Goal: Navigation & Orientation: Find specific page/section

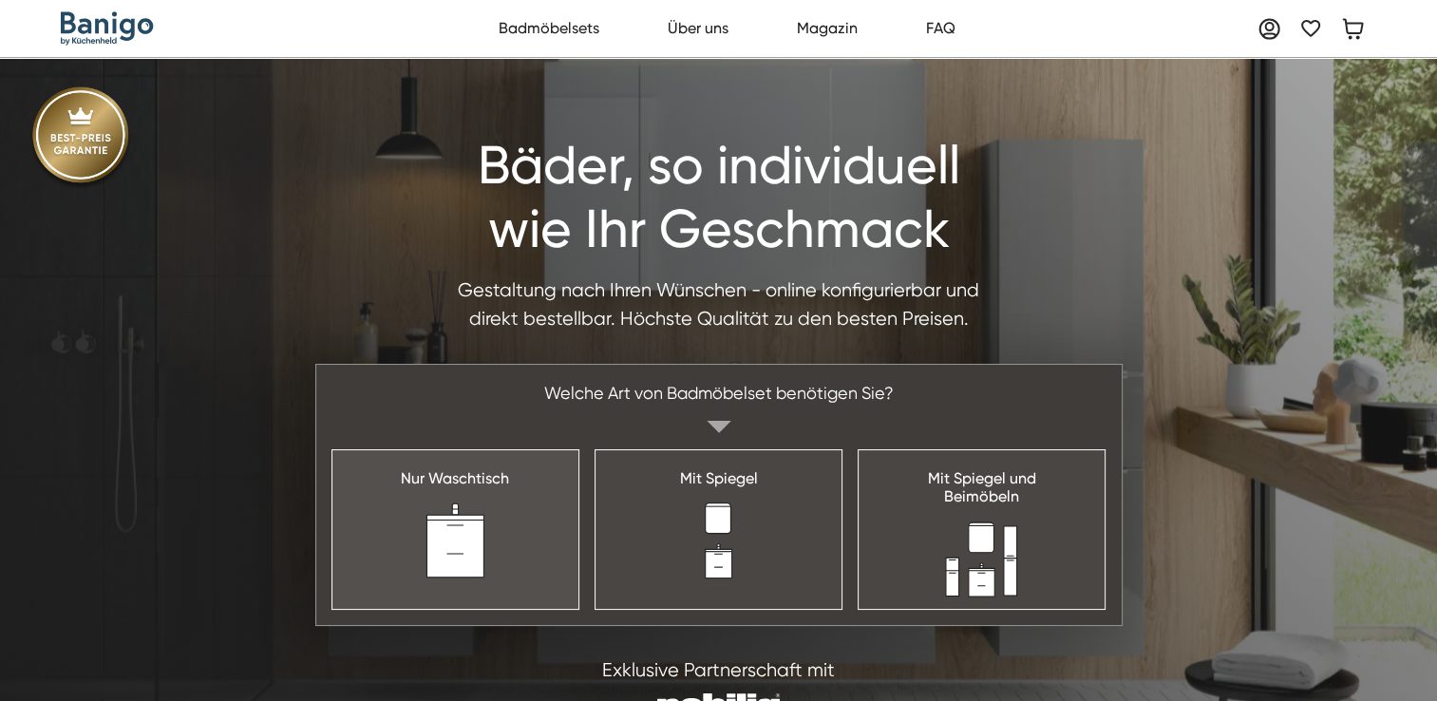
drag, startPoint x: 0, startPoint y: 0, endPoint x: 468, endPoint y: 536, distance: 711.3
click at [468, 536] on img at bounding box center [454, 540] width 61 height 76
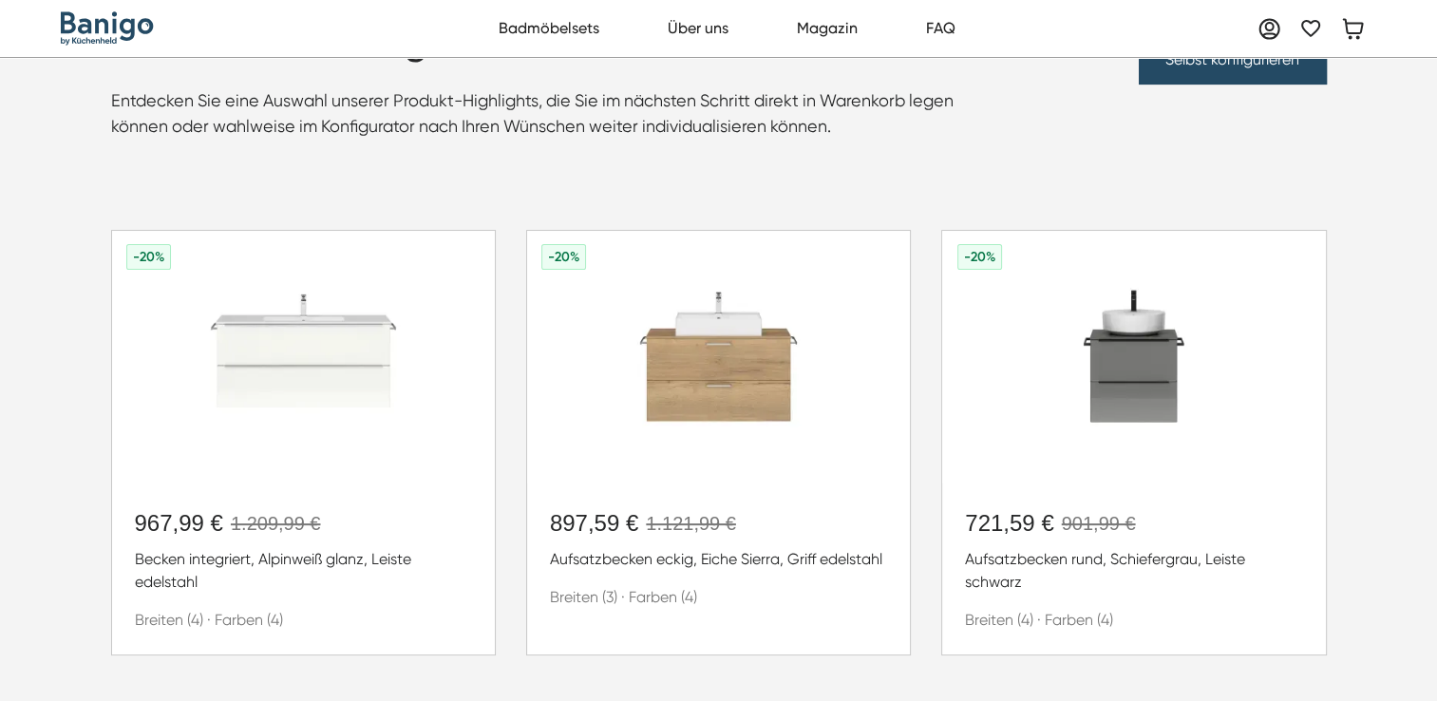
scroll to position [310, 0]
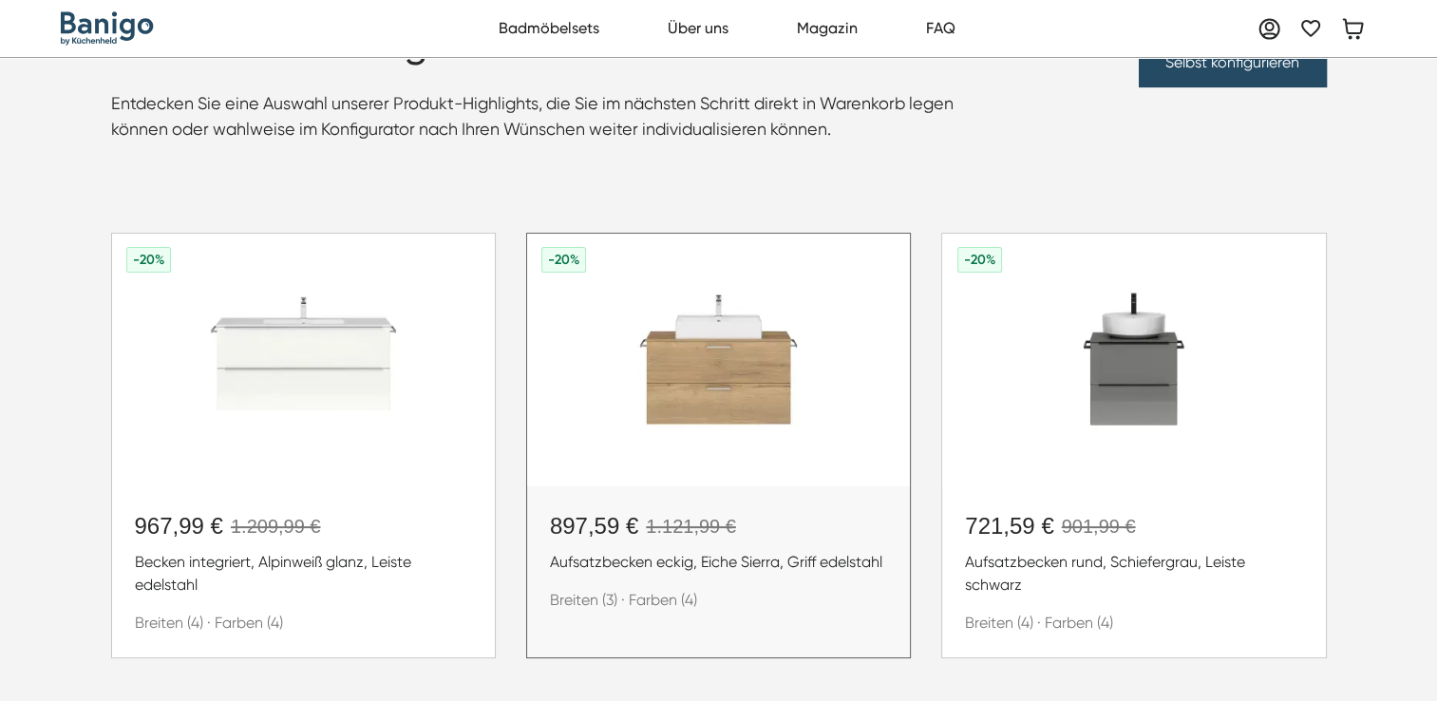
click at [735, 360] on img at bounding box center [718, 360] width 383 height 253
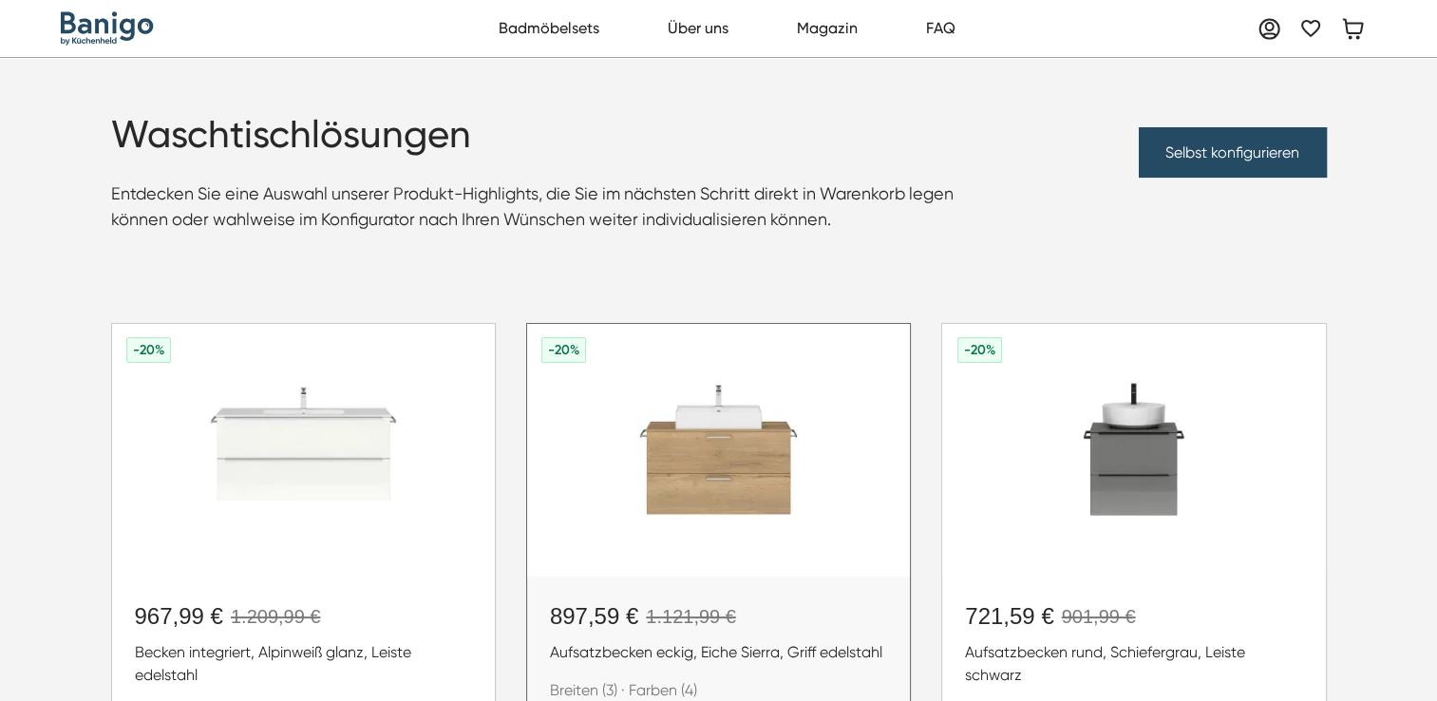
scroll to position [216, 0]
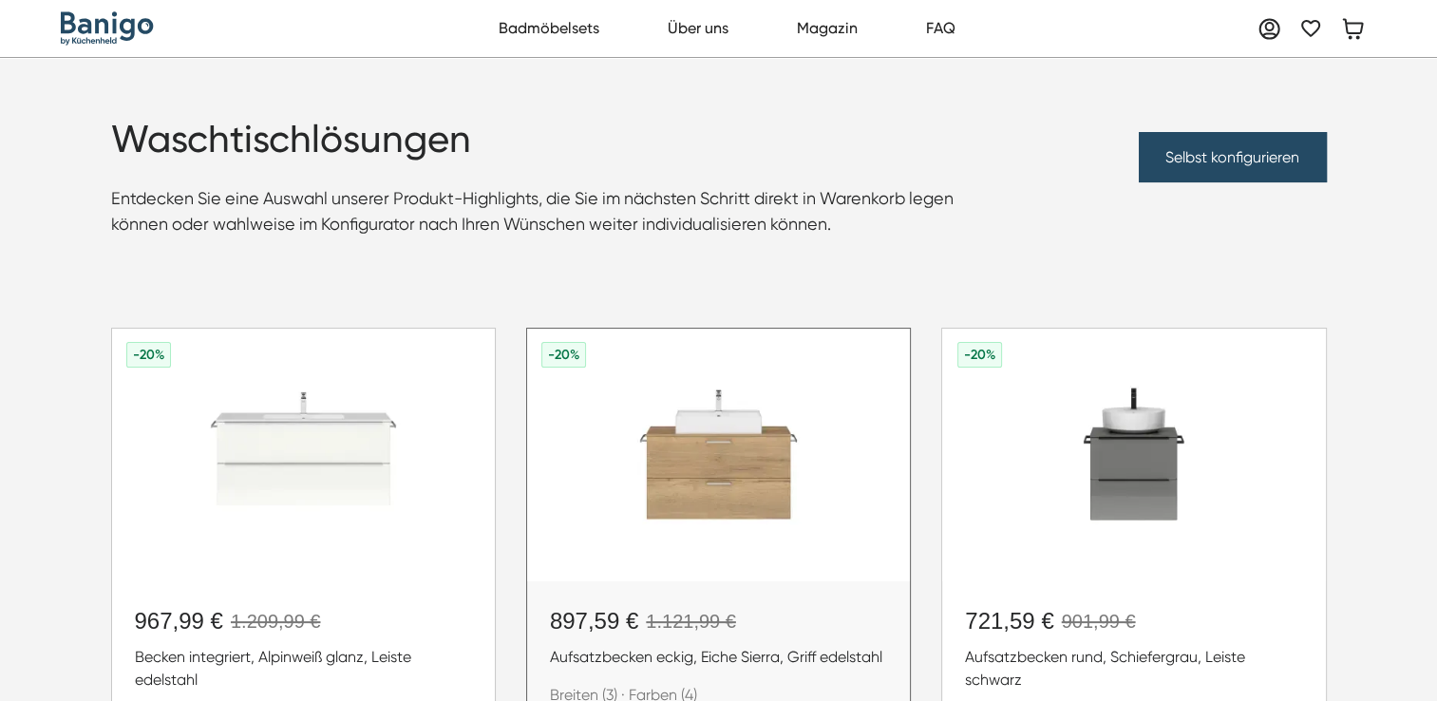
click at [703, 465] on img at bounding box center [718, 455] width 383 height 253
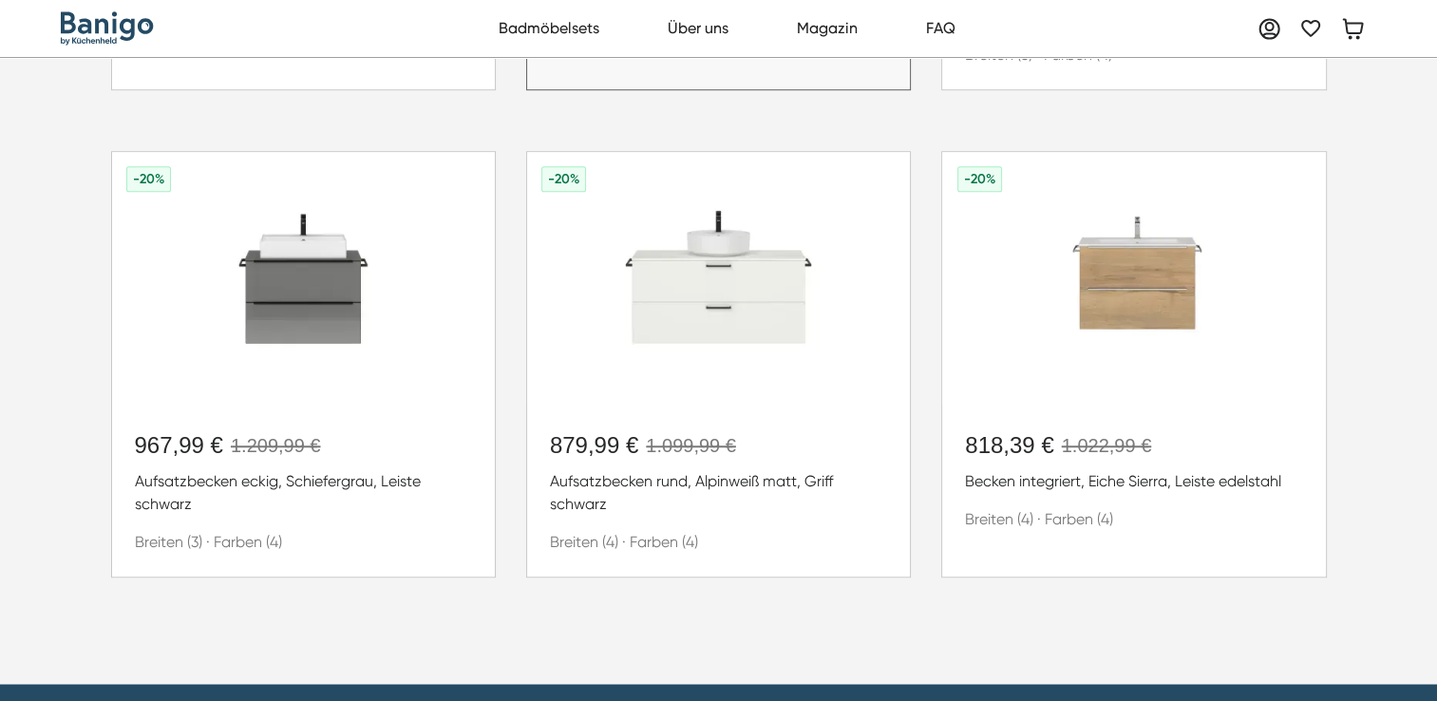
scroll to position [1260, 0]
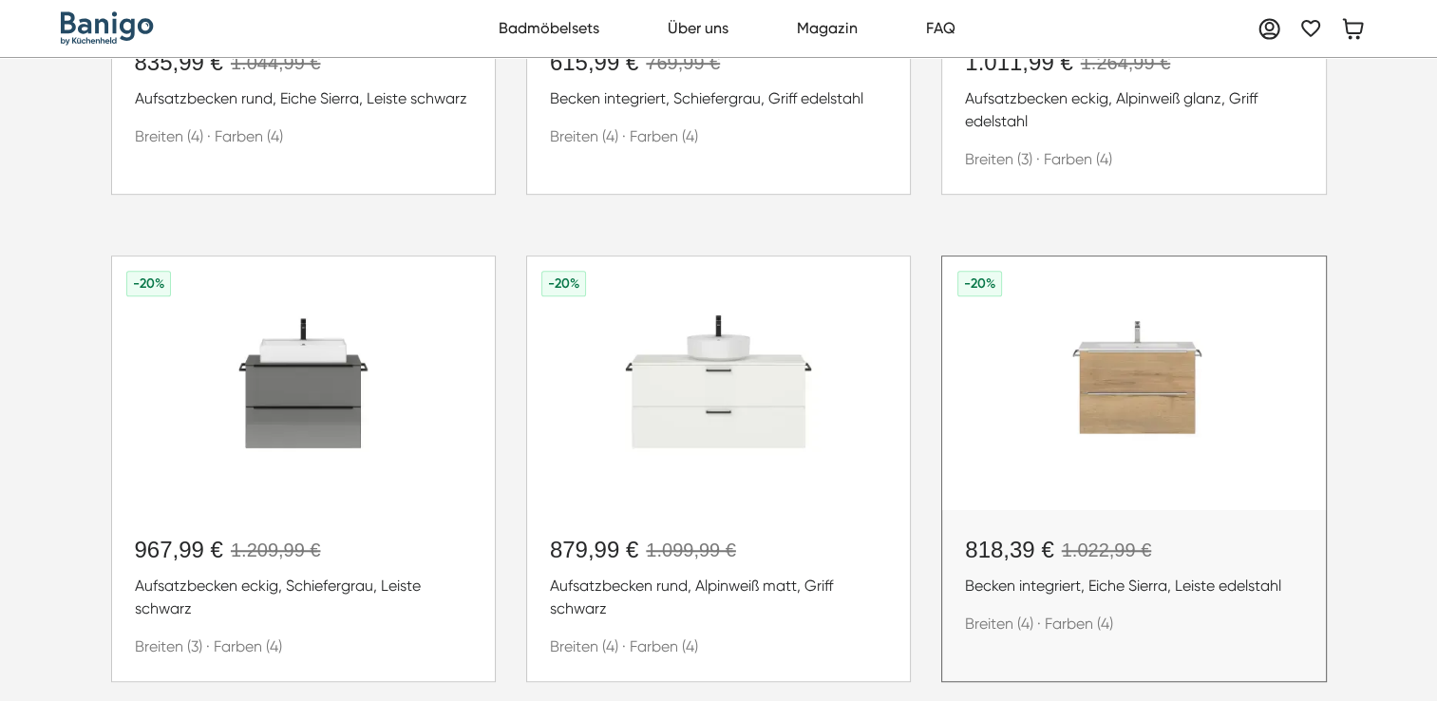
click at [1115, 381] on img at bounding box center [1133, 382] width 383 height 253
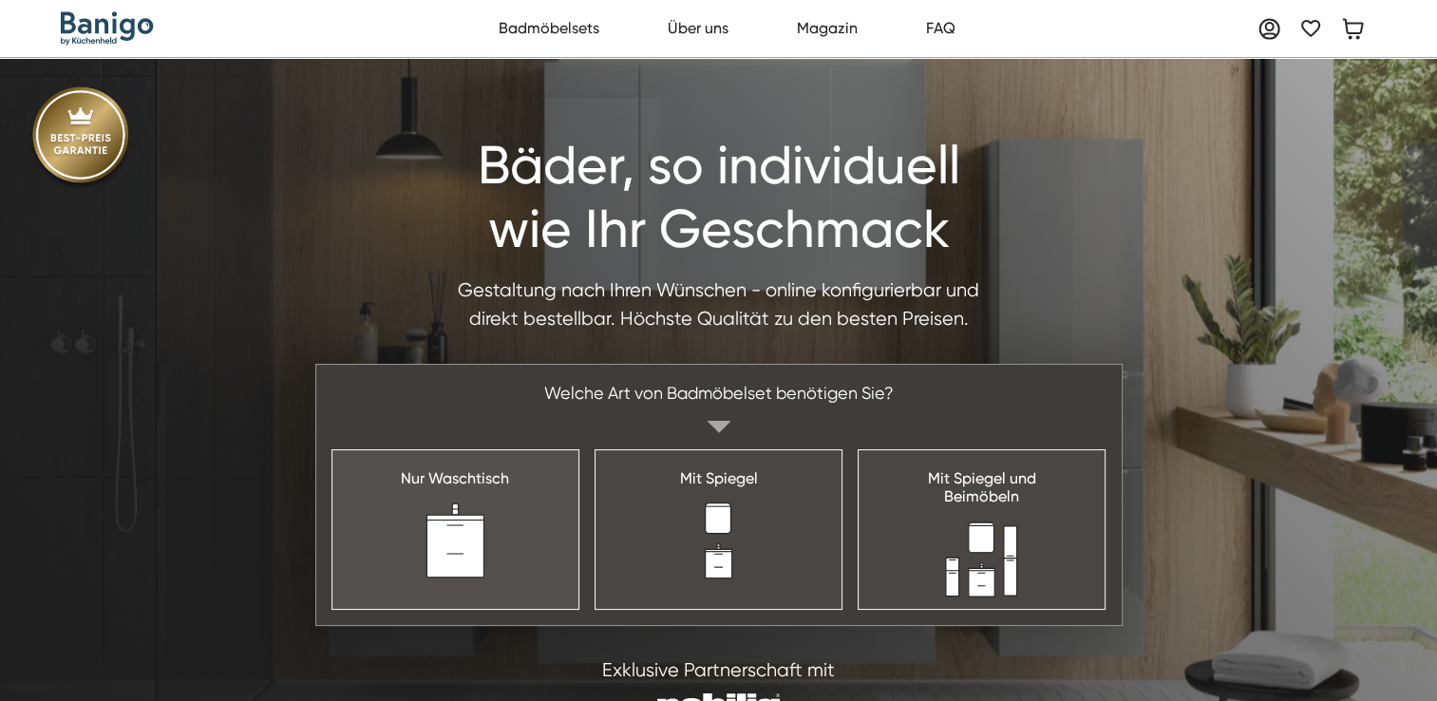
click at [433, 522] on img at bounding box center [454, 540] width 61 height 76
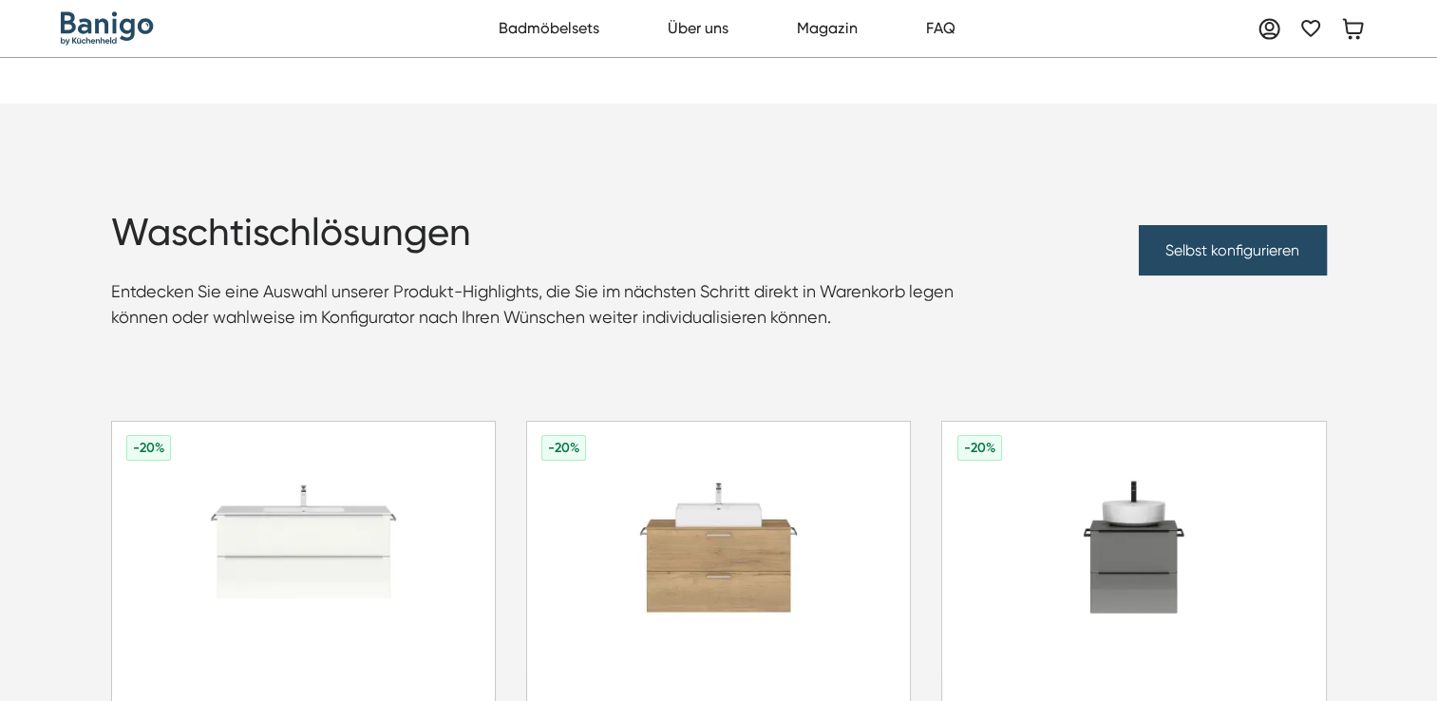
scroll to position [570, 0]
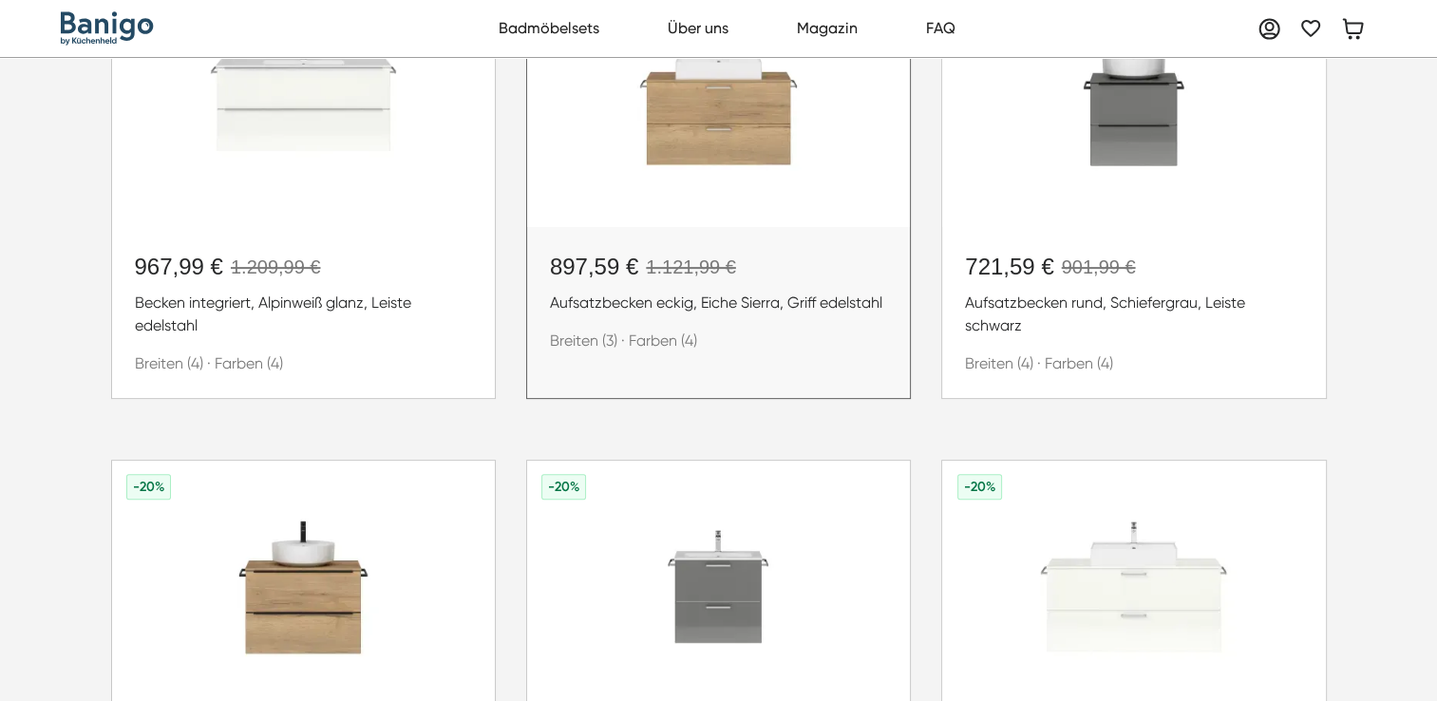
click at [715, 158] on img at bounding box center [718, 100] width 383 height 253
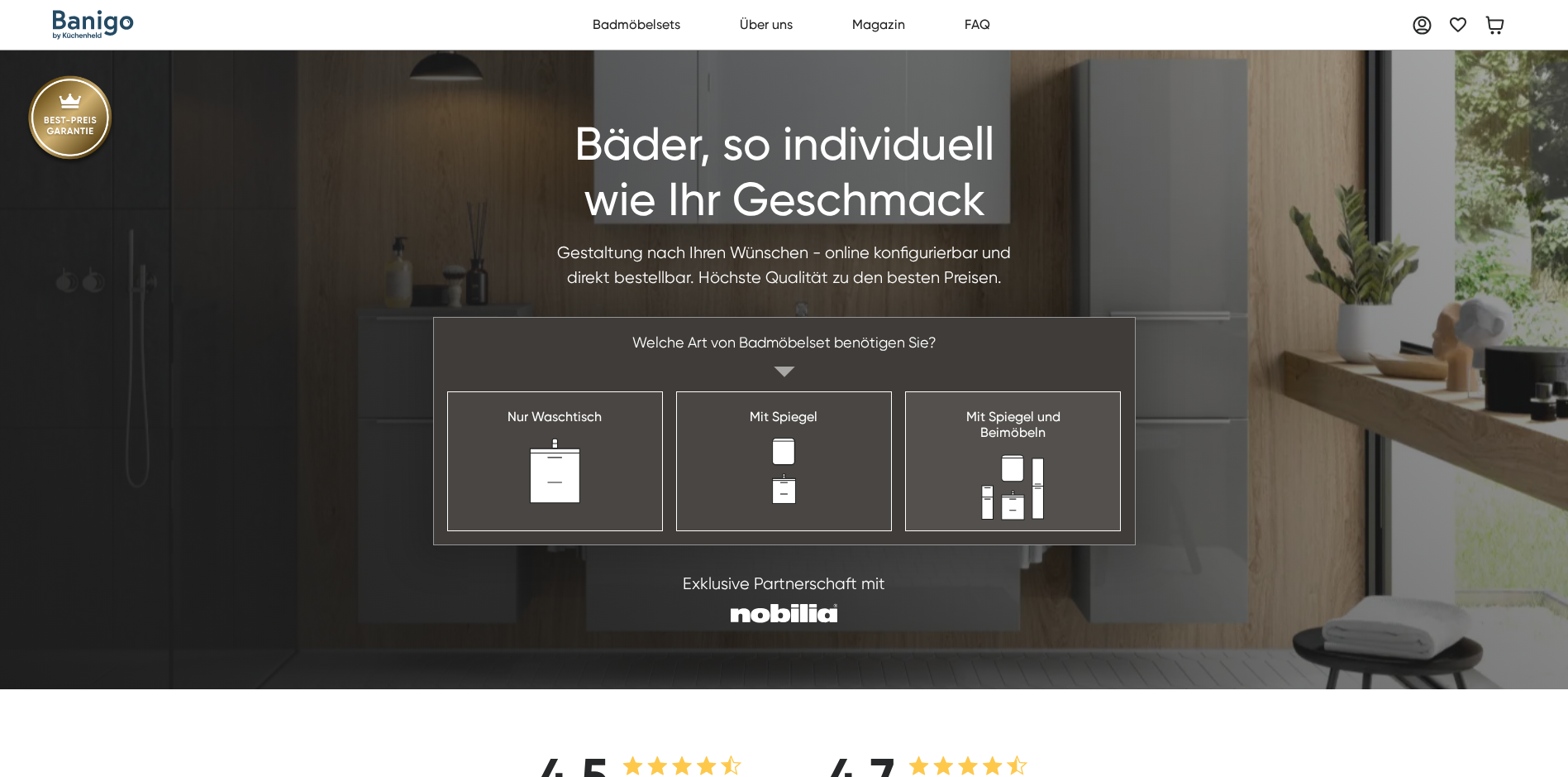
click at [412, 77] on link "Mit Spiegel und Beimöbeln" at bounding box center [1013, 461] width 216 height 139
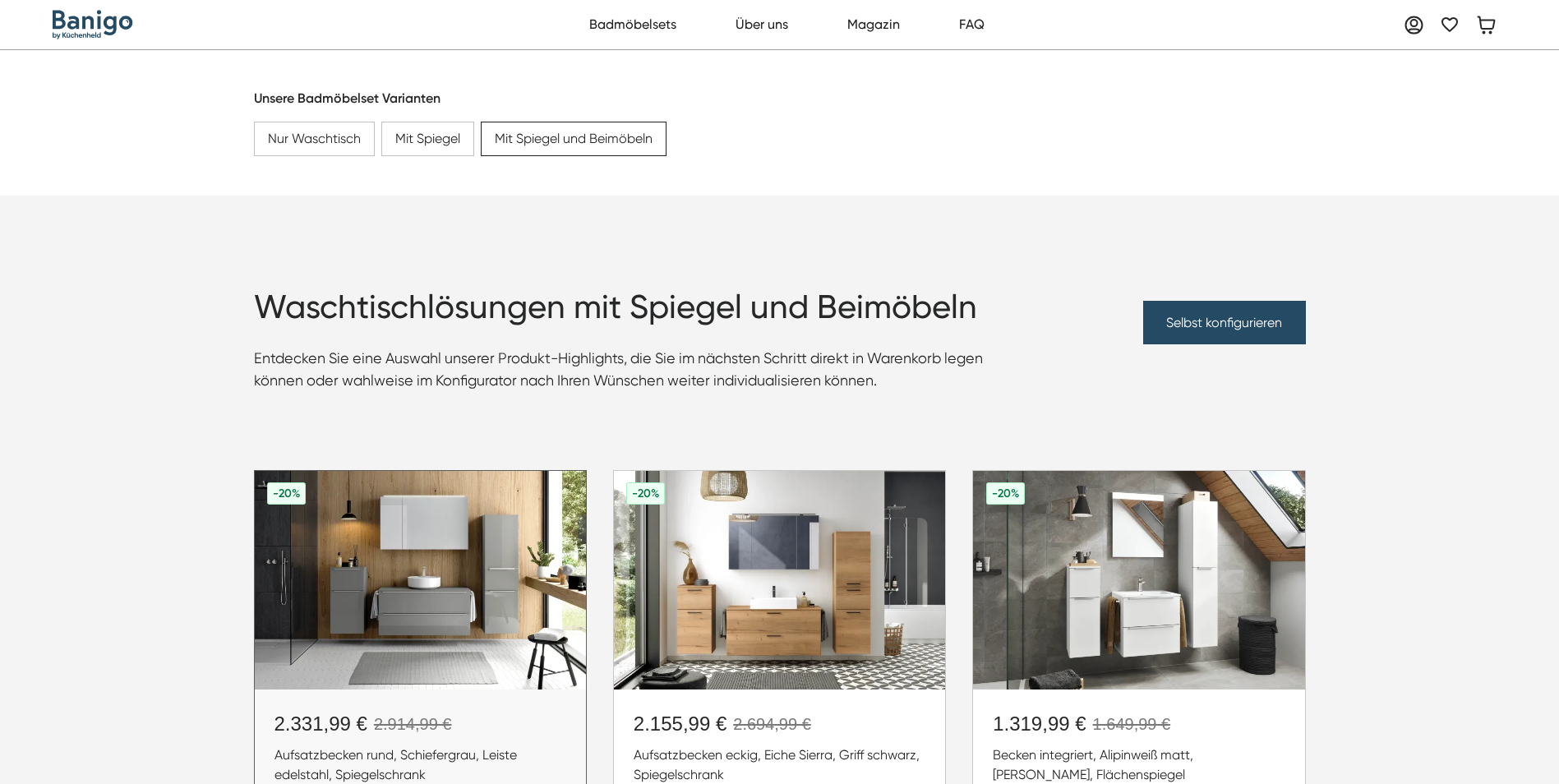
click at [422, 549] on img at bounding box center [420, 580] width 332 height 219
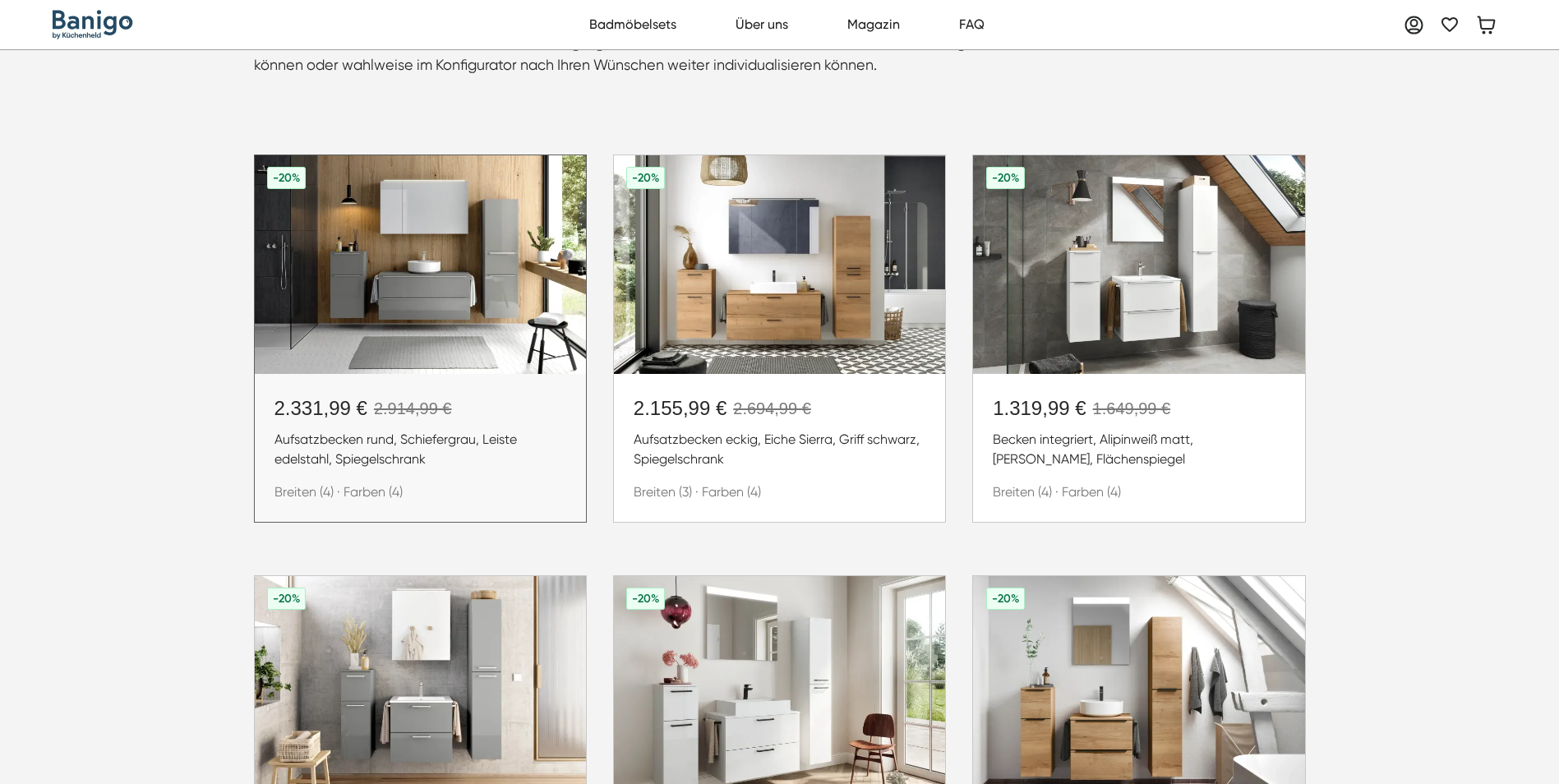
scroll to position [329, 0]
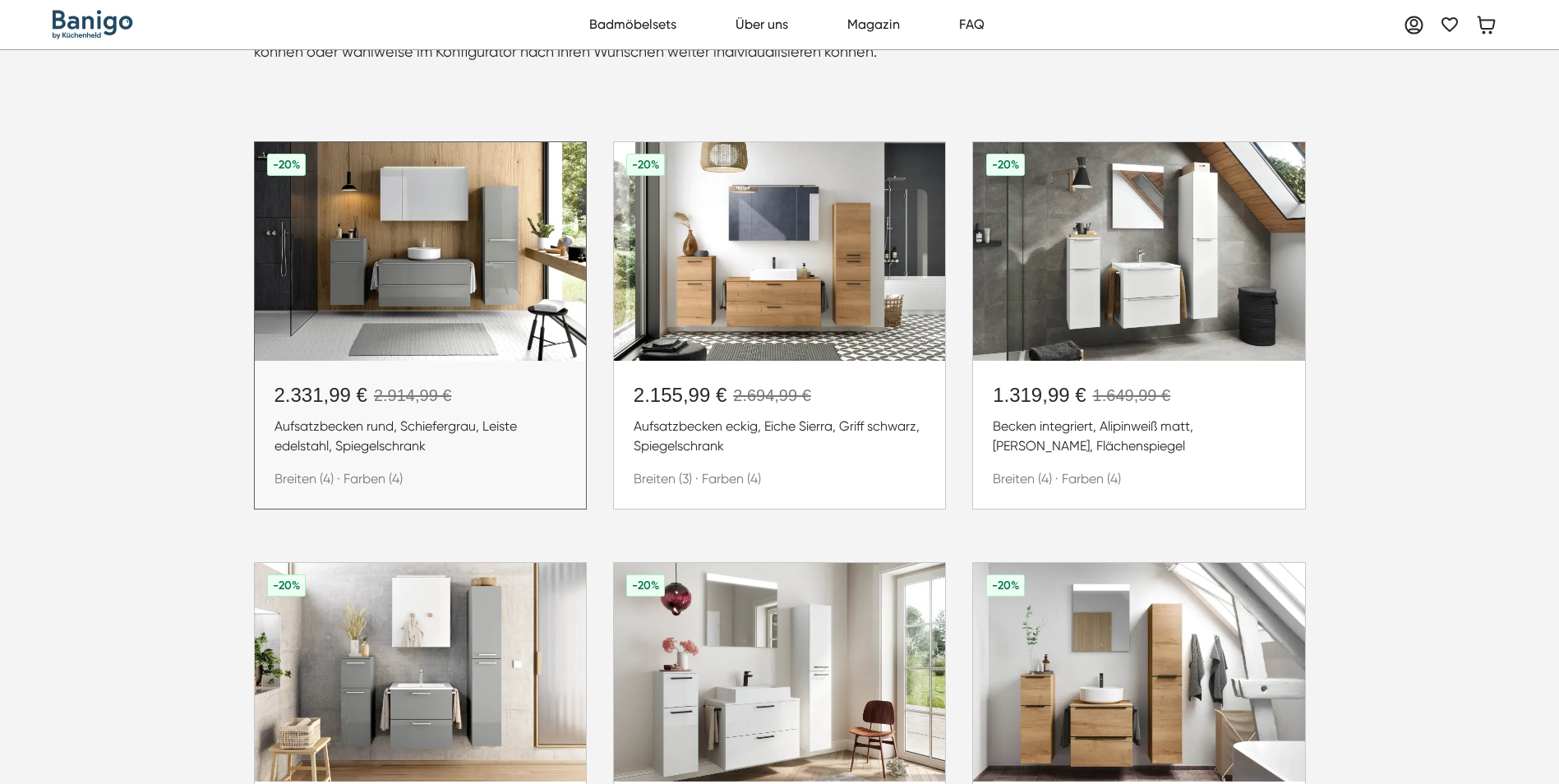
click at [427, 311] on img at bounding box center [420, 251] width 332 height 219
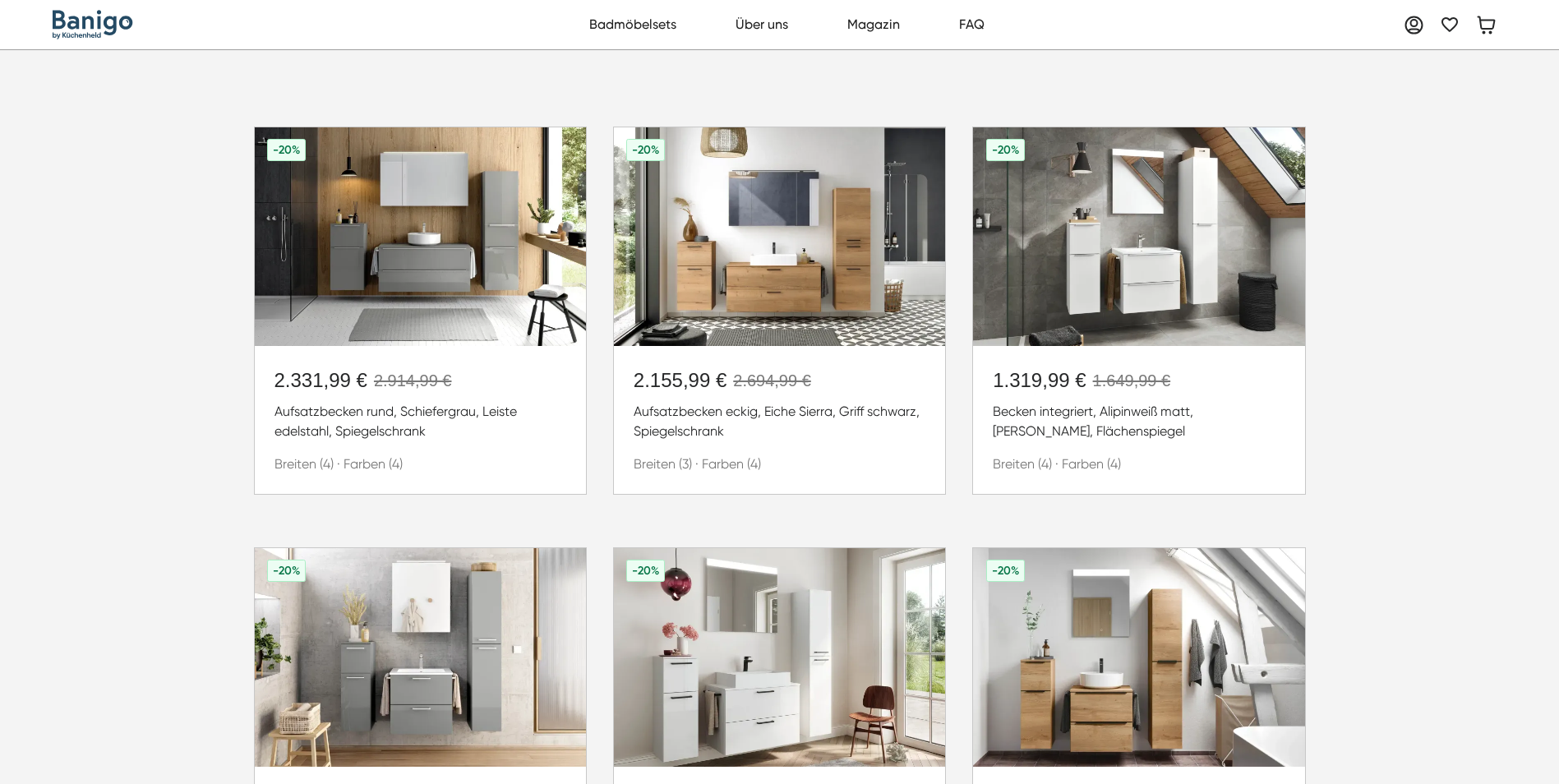
scroll to position [411, 0]
